Goal: Find contact information

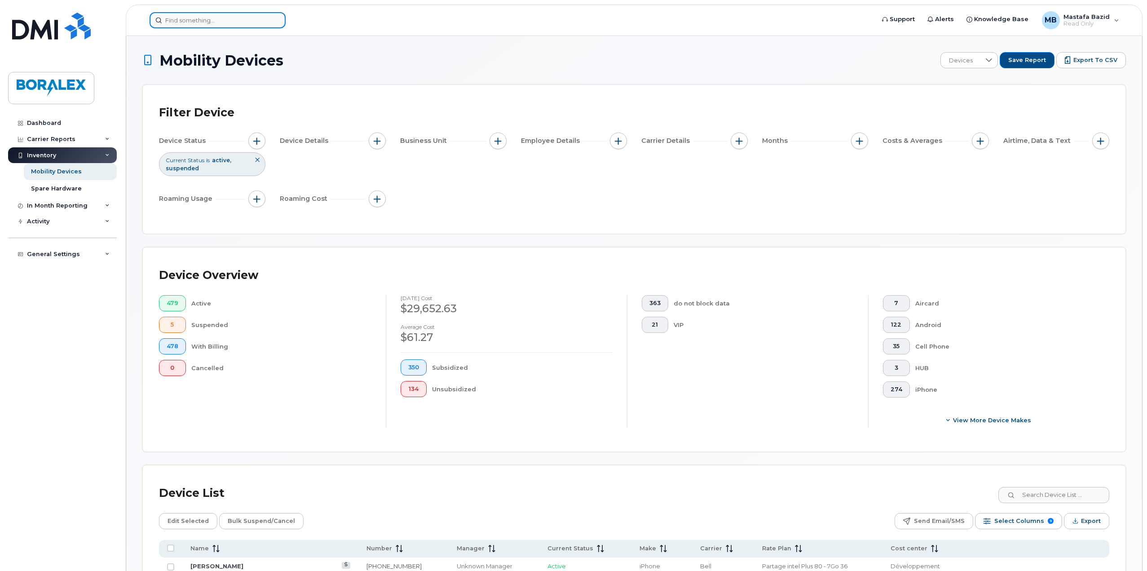
click at [231, 18] on input at bounding box center [218, 20] width 136 height 16
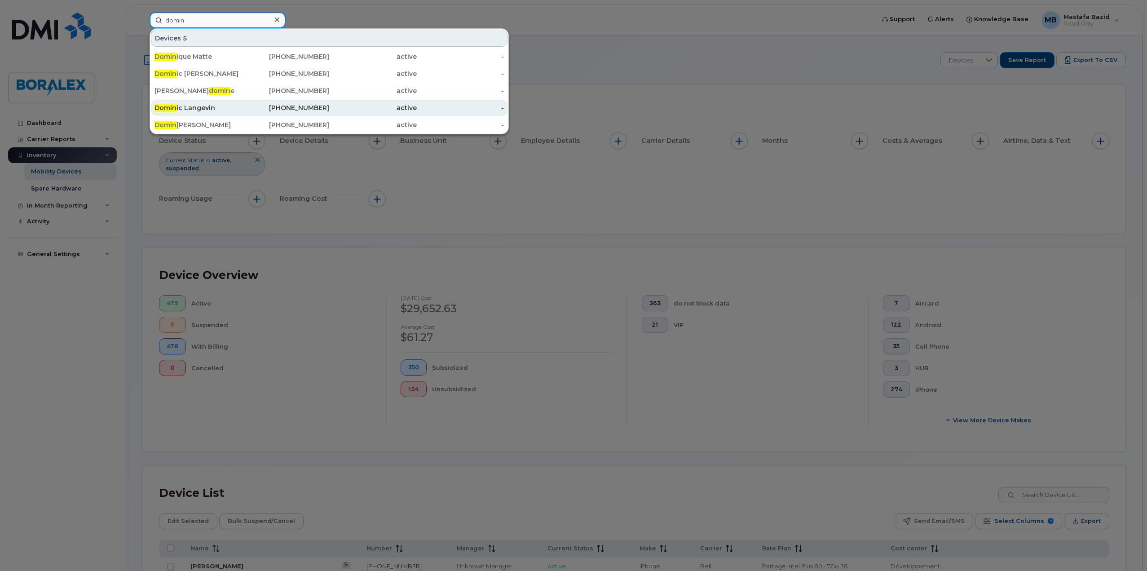
type input "domin"
click at [204, 106] on div "Domin ic Langevin" at bounding box center [198, 107] width 88 height 9
